Goal: Task Accomplishment & Management: Manage account settings

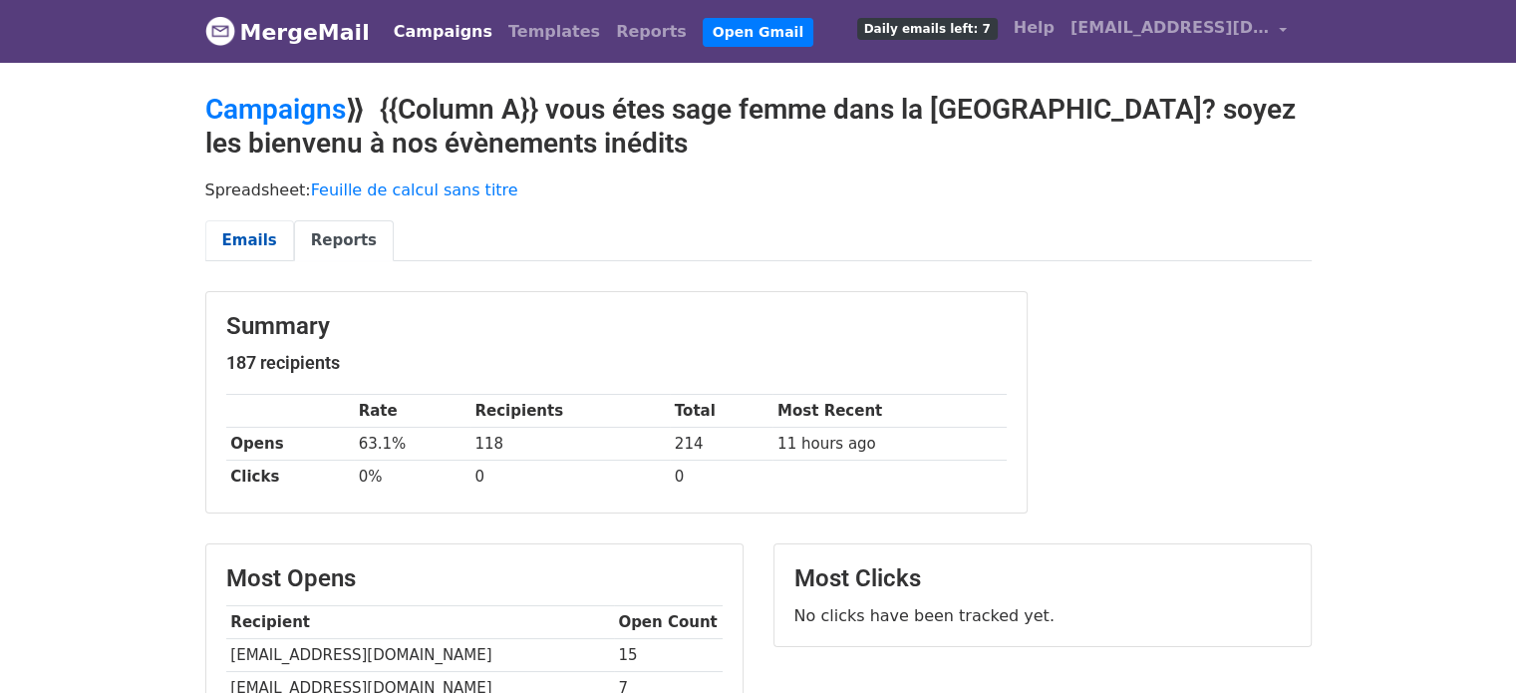
click at [260, 238] on link "Emails" at bounding box center [249, 240] width 89 height 41
click at [288, 115] on link "Campaigns" at bounding box center [275, 109] width 141 height 33
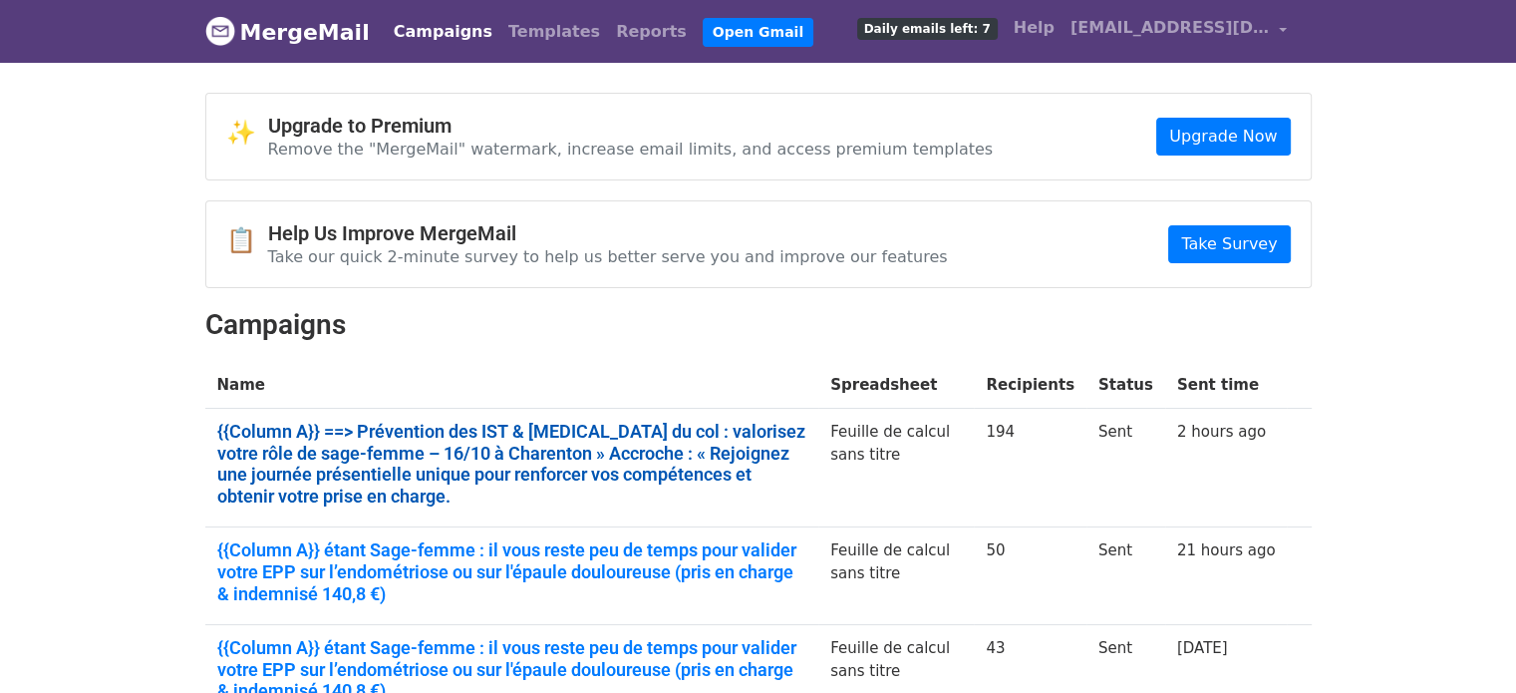
click at [578, 450] on link "{{Column A}} ==> Prévention des IST & cancer du col : valorisez votre rôle de s…" at bounding box center [512, 464] width 590 height 86
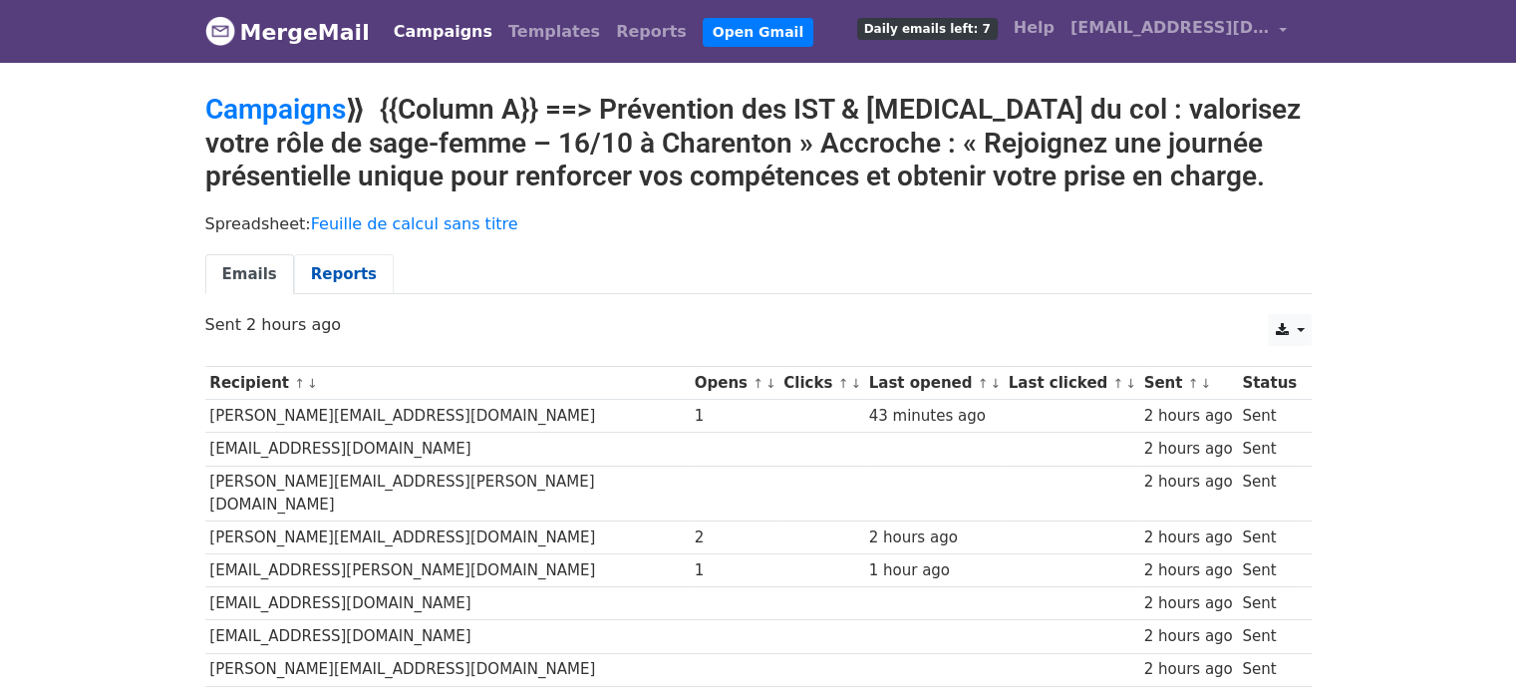
click at [306, 264] on link "Reports" at bounding box center [344, 274] width 100 height 41
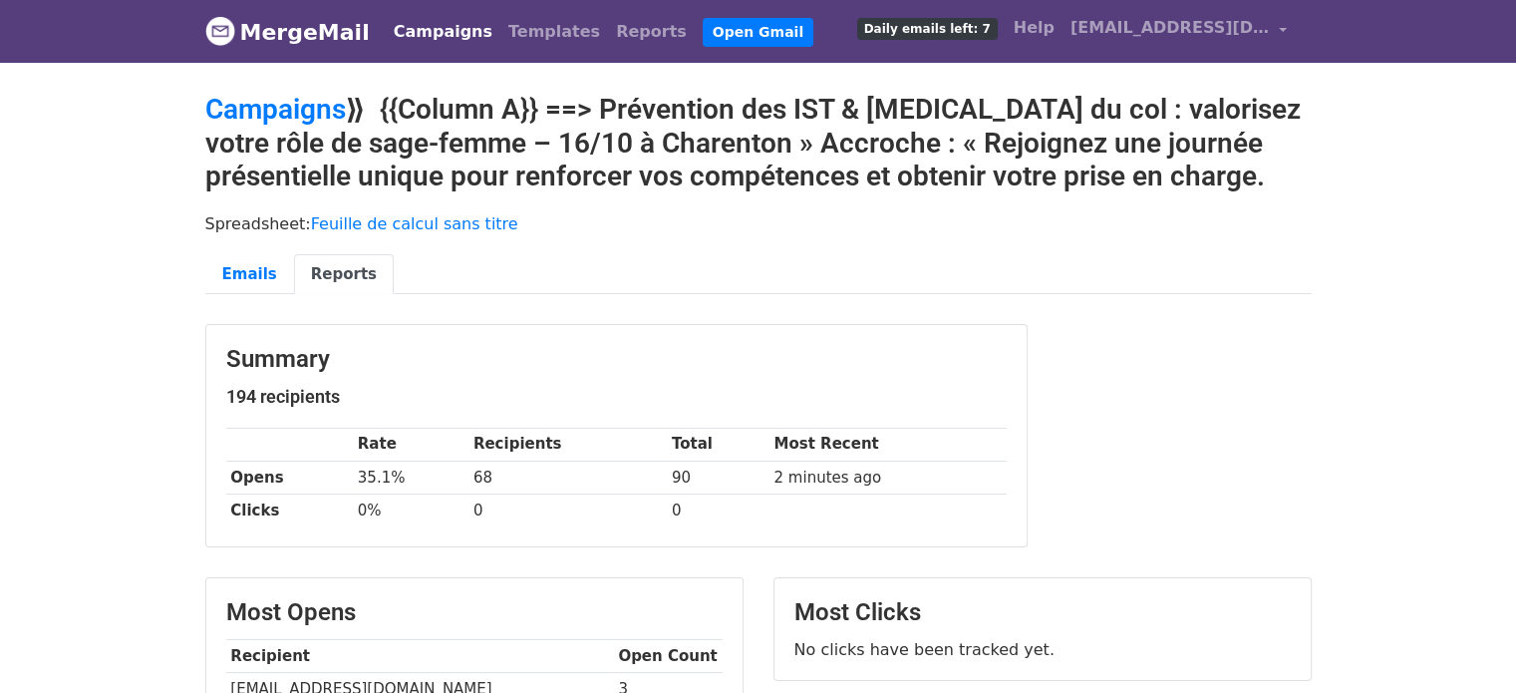
click at [397, 36] on link "Campaigns" at bounding box center [443, 32] width 115 height 40
